Goal: Browse casually: Explore the website without a specific task or goal

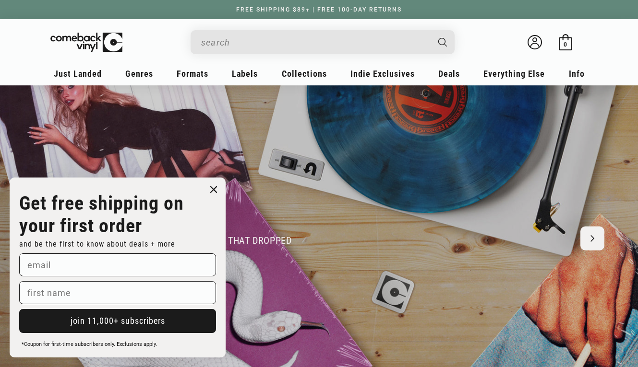
click at [211, 184] on circle "Close dialog" at bounding box center [214, 190] width 14 height 14
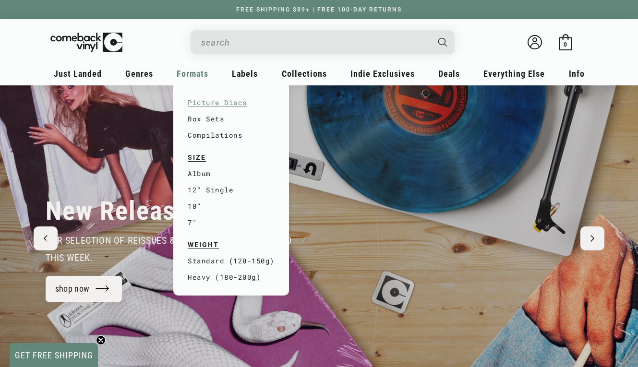
click at [214, 108] on link "Picture Discs" at bounding box center [231, 103] width 87 height 16
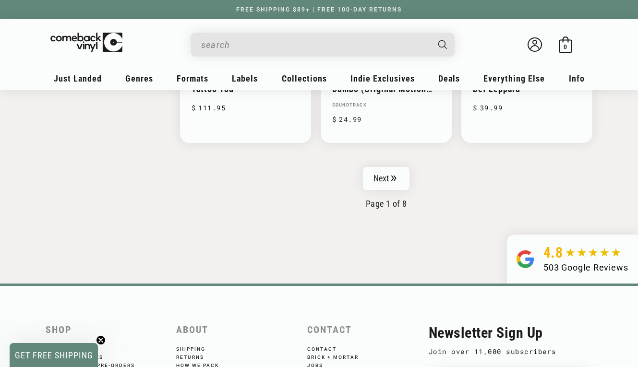
scroll to position [1680, 0]
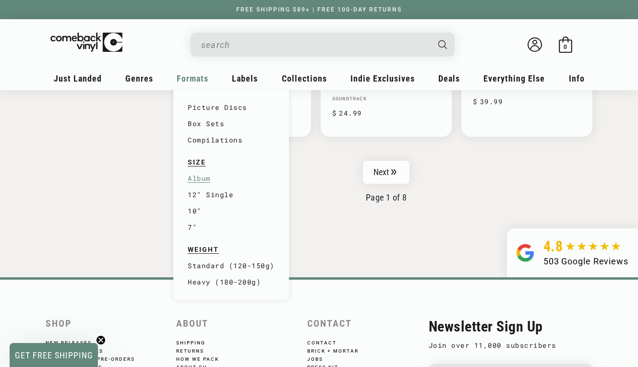
click at [200, 171] on link "Album" at bounding box center [231, 178] width 87 height 16
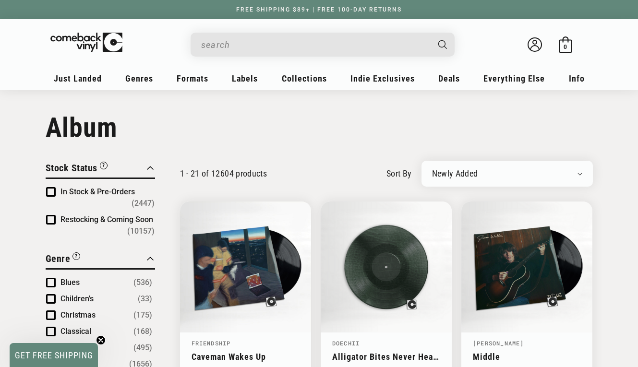
click at [338, 41] on input "When autocomplete results are available use up and down arrows to review and en…" at bounding box center [315, 45] width 228 height 20
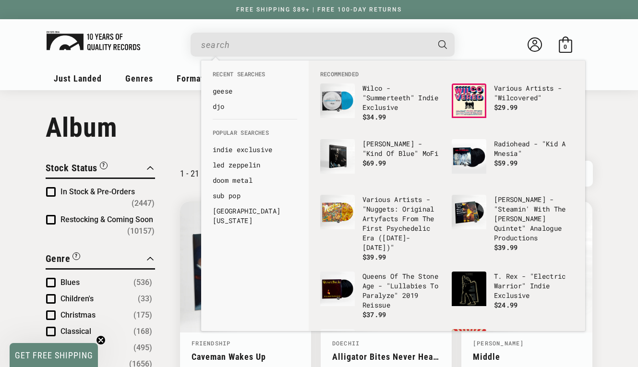
click at [111, 46] on img at bounding box center [94, 40] width 94 height 19
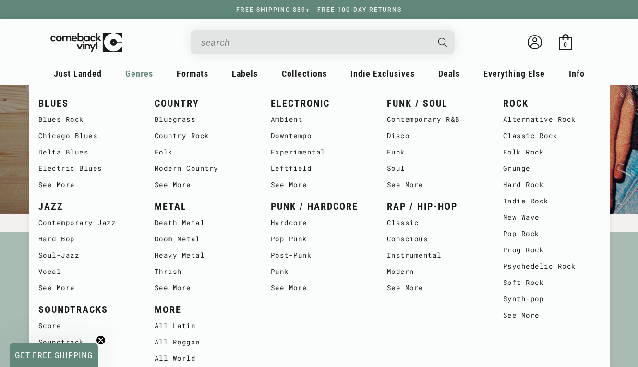
scroll to position [194, 0]
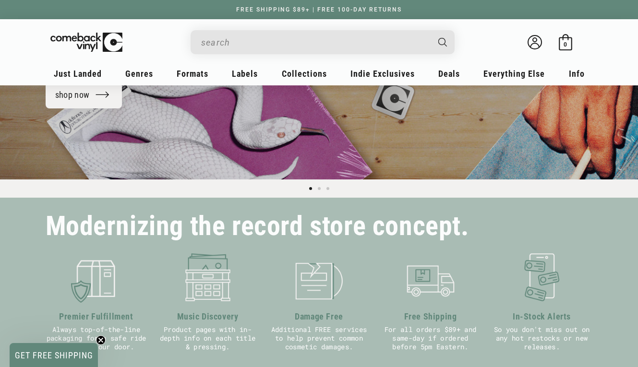
click at [17, 145] on div "New Releases our selection of reissues & new music that dropped this week. shop…" at bounding box center [319, 35] width 638 height 288
click at [78, 100] on link "shop now" at bounding box center [84, 95] width 77 height 26
